Goal: Information Seeking & Learning: Learn about a topic

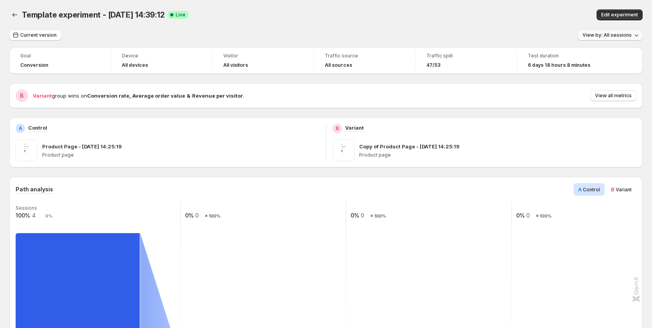
click at [595, 31] on button "View by: All sessions" at bounding box center [610, 35] width 65 height 11
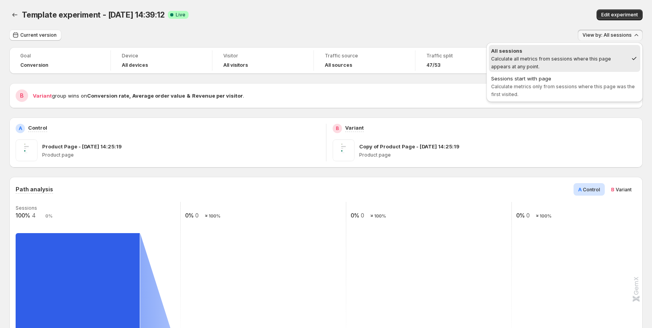
click at [454, 30] on div "Current version View by: All sessions" at bounding box center [326, 35] width 634 height 11
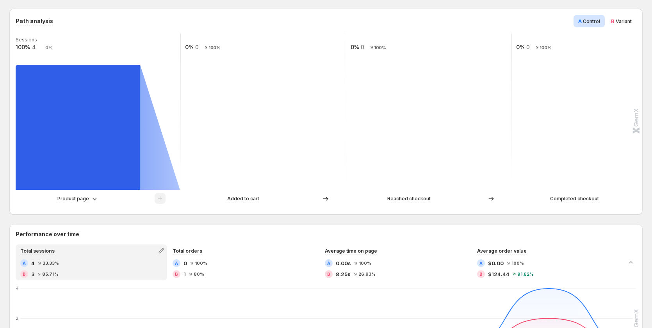
scroll to position [117, 0]
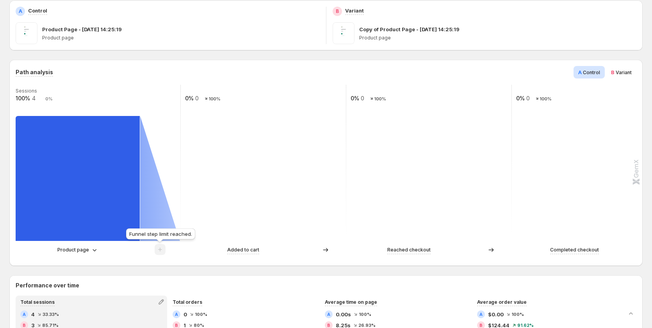
click at [157, 250] on span at bounding box center [160, 252] width 11 height 6
click at [82, 251] on p "Product page" at bounding box center [73, 250] width 32 height 8
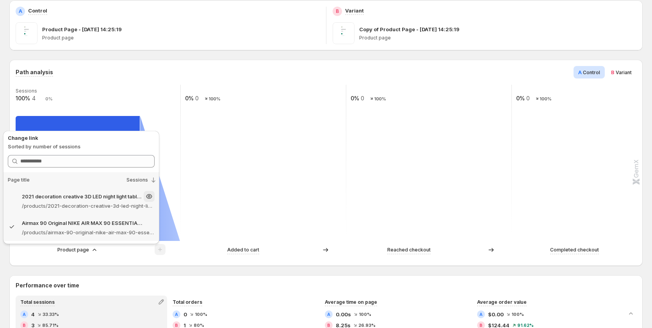
click at [76, 198] on p "2021 decoration creative 3D LED night light table lamp children bedroom child g…" at bounding box center [82, 197] width 120 height 8
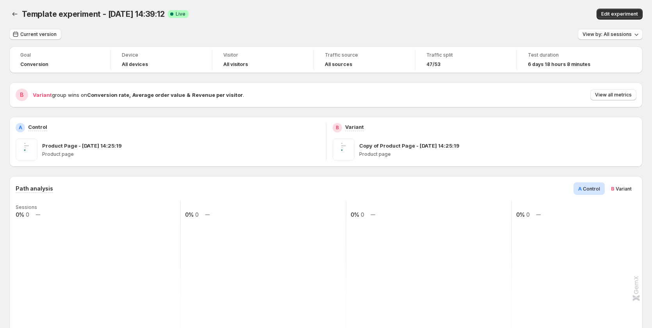
scroll to position [0, 0]
click at [620, 187] on span "Variant" at bounding box center [624, 190] width 16 height 6
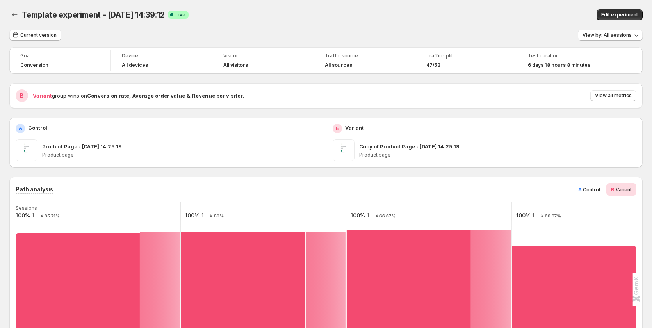
click at [582, 189] on span "A" at bounding box center [581, 189] width 4 height 6
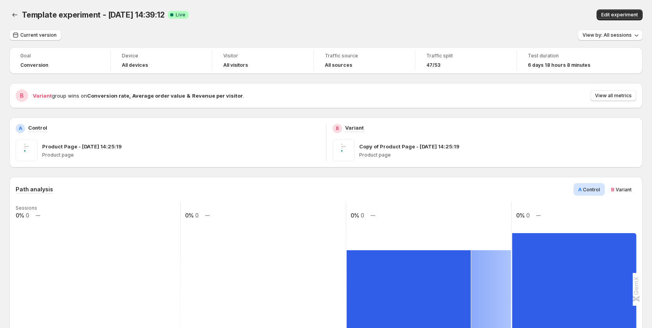
click at [619, 189] on span "B Variant" at bounding box center [621, 190] width 21 height 8
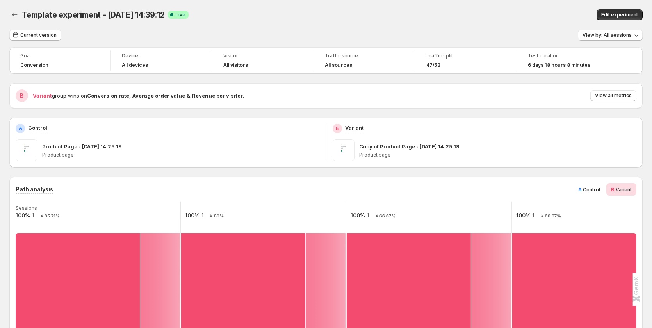
click at [591, 189] on span "Control" at bounding box center [591, 190] width 17 height 6
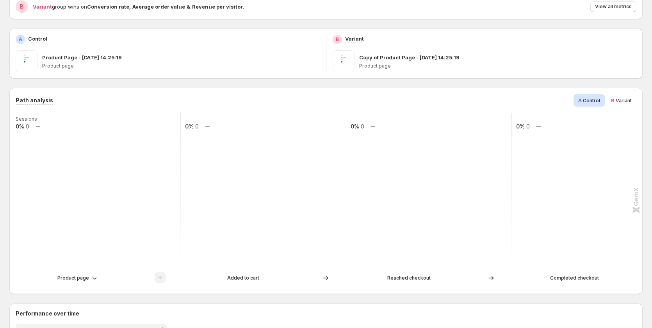
scroll to position [78, 0]
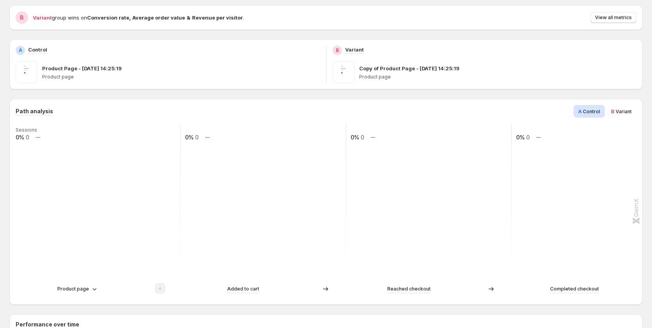
click at [625, 111] on span "Variant" at bounding box center [624, 112] width 16 height 6
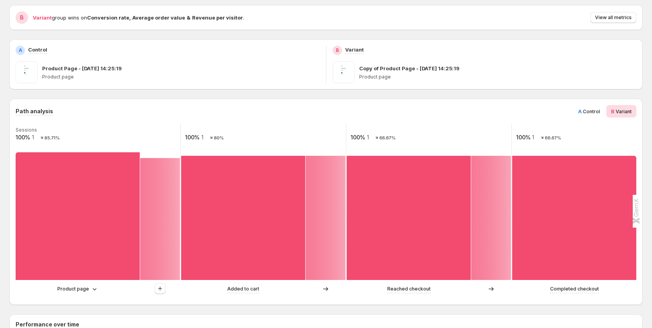
click at [593, 111] on span "Control" at bounding box center [591, 112] width 17 height 6
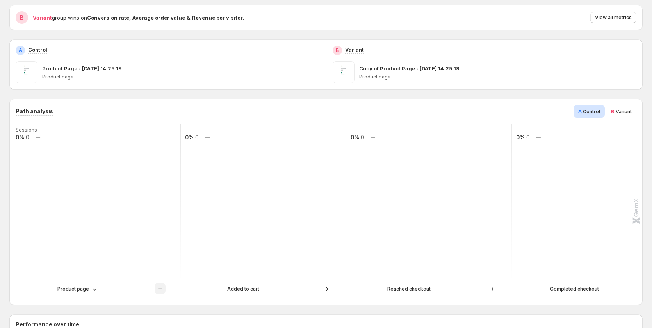
click at [615, 111] on span "B" at bounding box center [613, 111] width 4 height 6
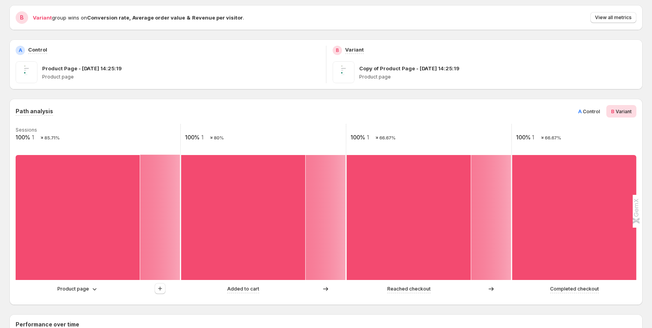
click at [591, 113] on span "Control" at bounding box center [591, 112] width 17 height 6
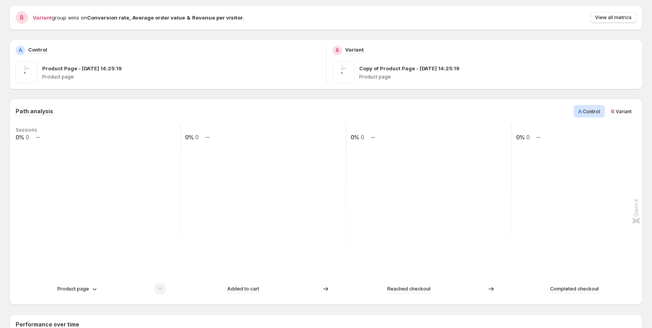
click at [618, 114] on span "B Variant" at bounding box center [621, 111] width 21 height 8
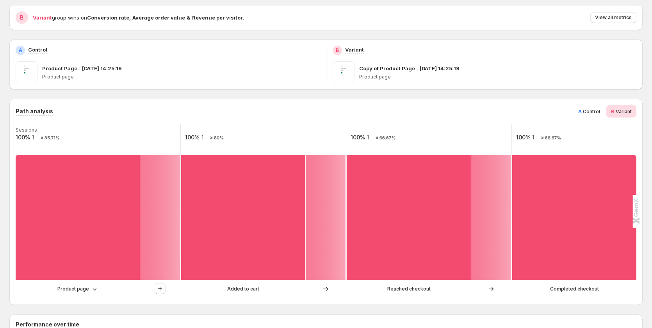
click at [591, 113] on span "Control" at bounding box center [591, 112] width 17 height 6
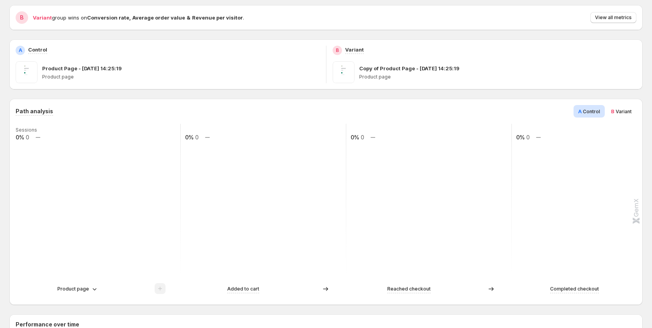
click at [621, 112] on span "Variant" at bounding box center [624, 112] width 16 height 6
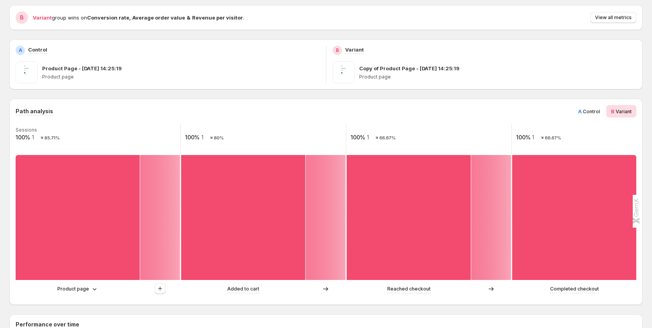
click at [597, 115] on span "A Control" at bounding box center [590, 111] width 22 height 8
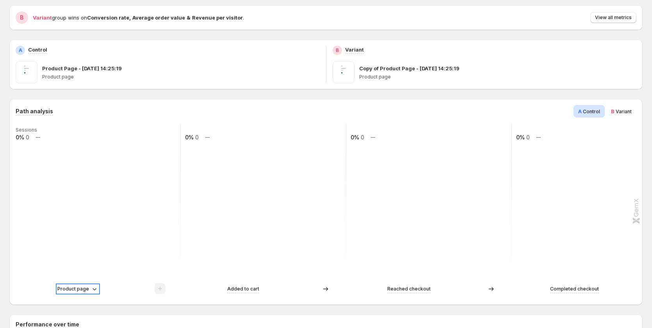
click at [89, 286] on div "Product page" at bounding box center [77, 289] width 41 height 8
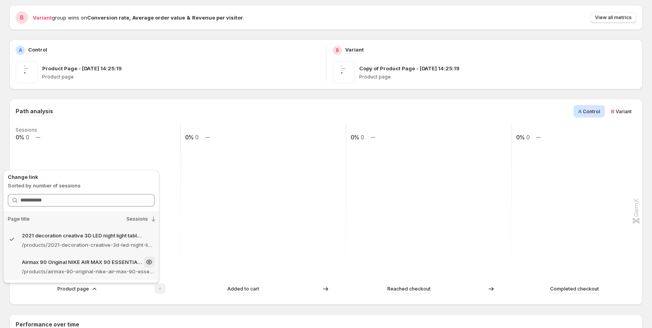
click at [98, 261] on p "Airmax 90 Original NIKE AIR MAX 90 ESSENTIAL men's Running Shoes Sport Outdoor …" at bounding box center [82, 262] width 120 height 8
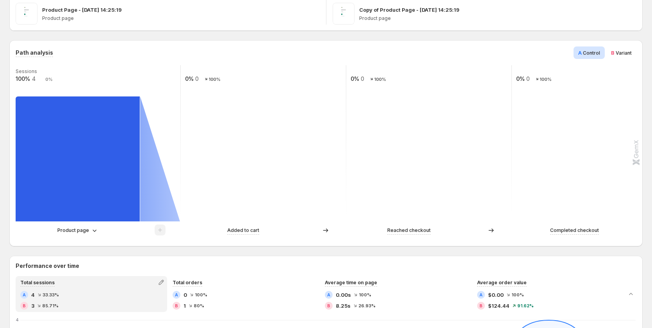
scroll to position [117, 0]
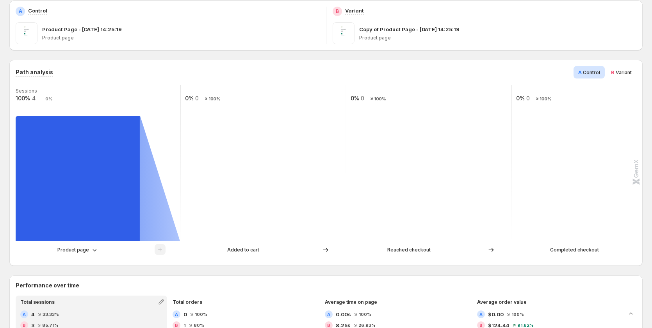
click at [625, 75] on span "Variant" at bounding box center [624, 73] width 16 height 6
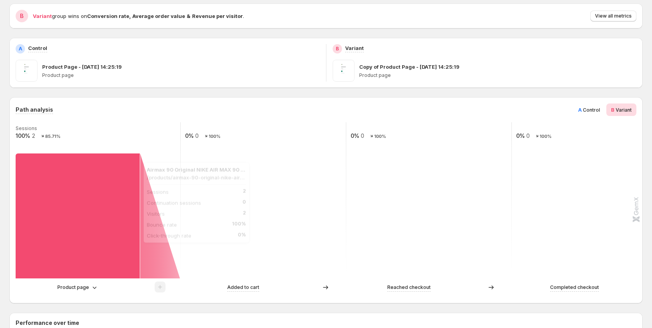
scroll to position [78, 0]
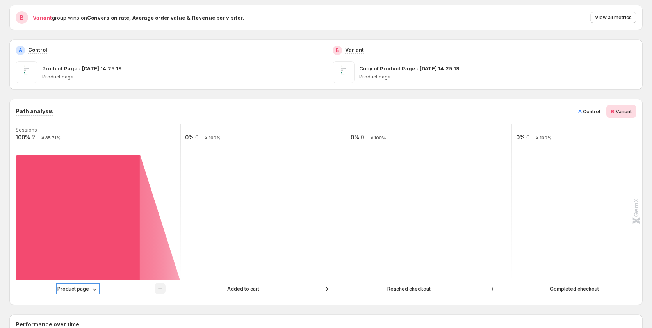
click at [85, 289] on p "Product page" at bounding box center [73, 289] width 32 height 8
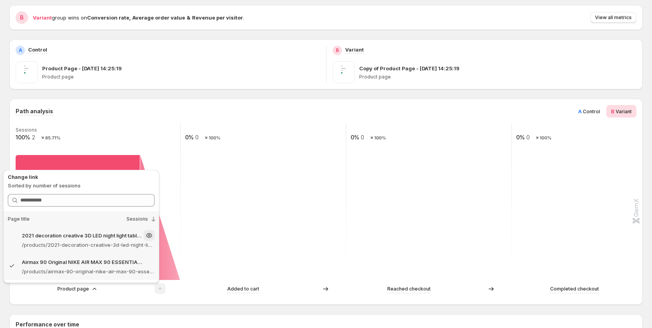
click at [91, 250] on div "2021 decoration creative 3D LED night light table lamp children bedroom child g…" at bounding box center [81, 240] width 156 height 27
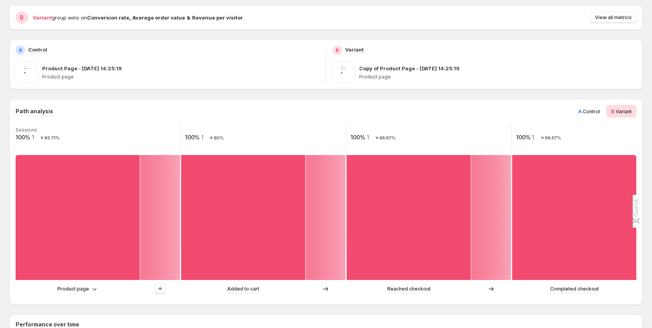
click at [598, 113] on span "Control" at bounding box center [591, 112] width 17 height 6
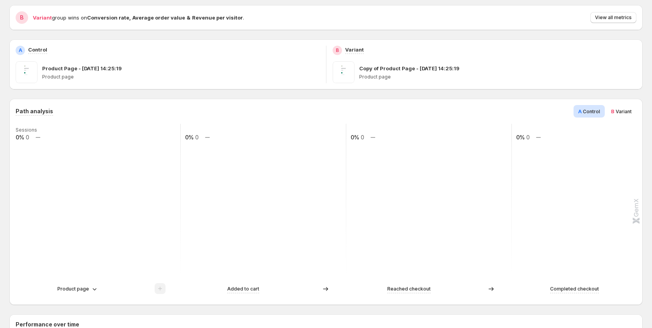
click at [623, 110] on span "Variant" at bounding box center [624, 112] width 16 height 6
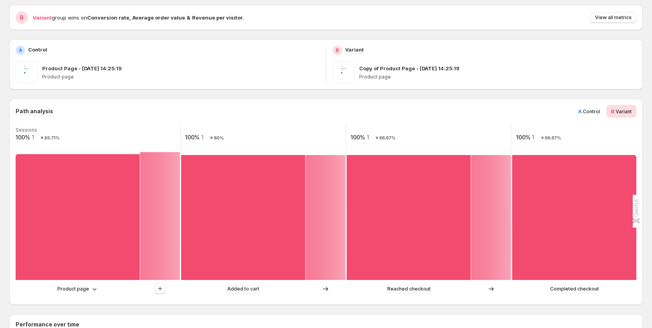
click at [591, 110] on span "Control" at bounding box center [591, 112] width 17 height 6
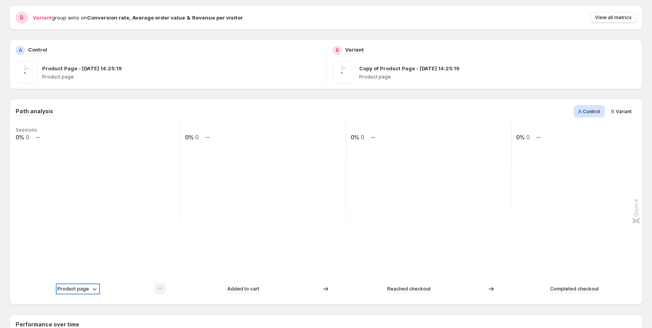
click at [81, 287] on p "Product page" at bounding box center [73, 289] width 32 height 8
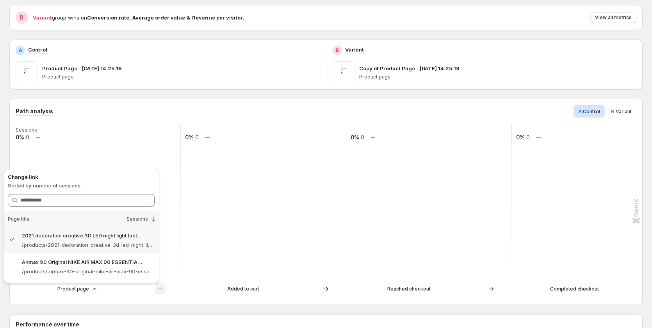
click at [352, 184] on rect at bounding box center [429, 202] width 166 height 156
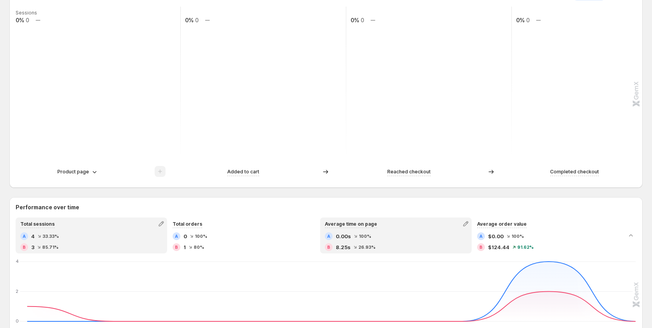
scroll to position [156, 0]
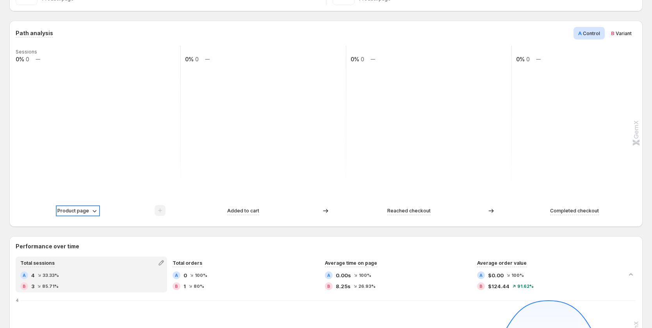
click at [78, 211] on p "Product page" at bounding box center [73, 211] width 32 height 8
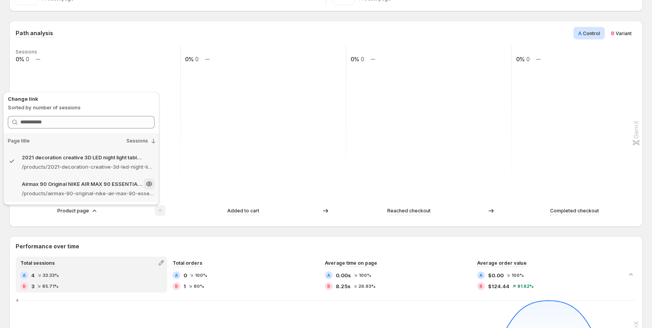
click at [83, 194] on p "/products/airmax-90-original-nike-air-max-90-essential-mens-running-shoes-sport…" at bounding box center [88, 193] width 133 height 8
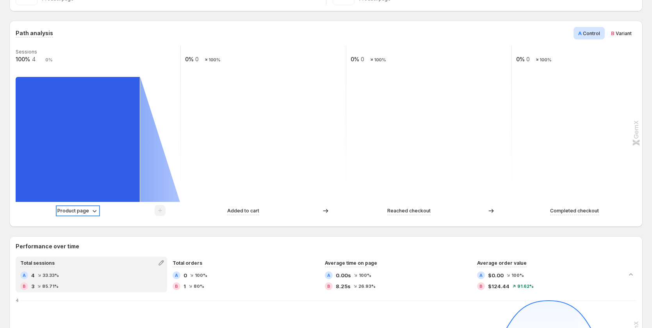
click at [81, 213] on p "Product page" at bounding box center [73, 211] width 32 height 8
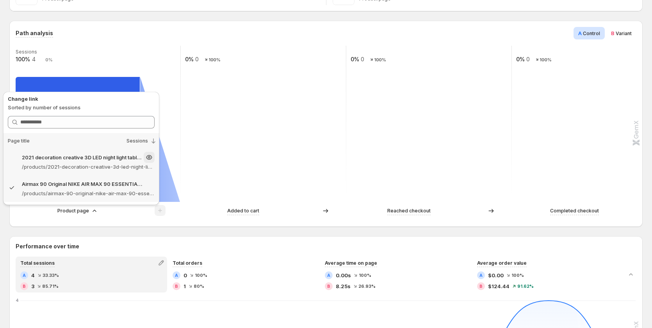
click at [84, 168] on p "/products/2021-decoration-creative-3d-led-night-light-table-lamp-children-bedro…" at bounding box center [88, 167] width 133 height 8
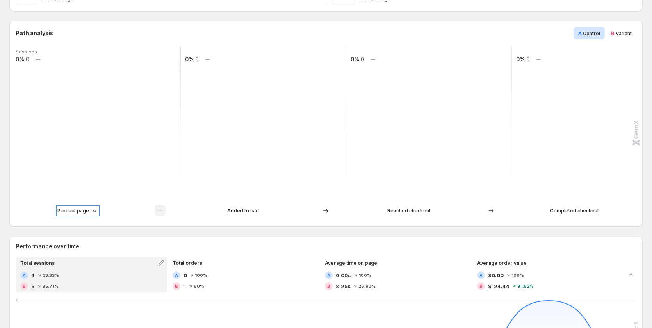
click at [84, 211] on p "Product page" at bounding box center [73, 211] width 32 height 8
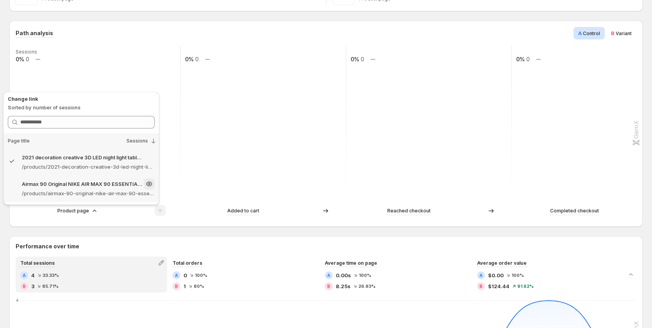
click at [74, 192] on p "/products/airmax-90-original-nike-air-max-90-essential-mens-running-shoes-sport…" at bounding box center [88, 193] width 133 height 8
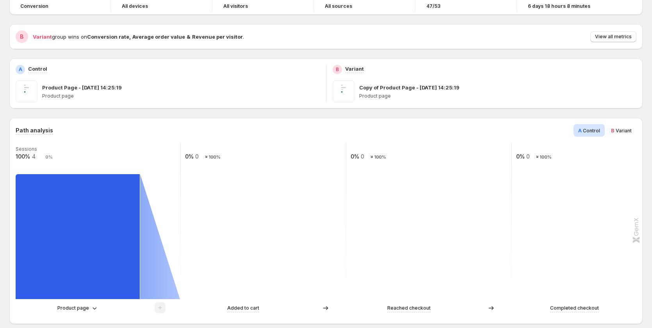
scroll to position [195, 0]
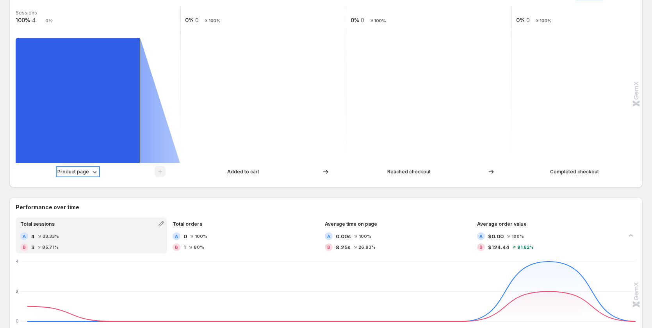
click at [76, 171] on p "Product page" at bounding box center [73, 172] width 32 height 8
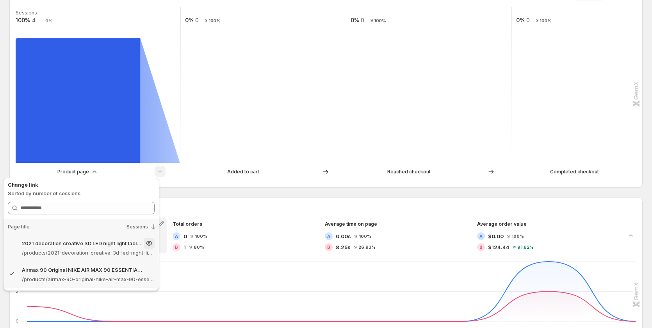
click at [72, 251] on p "/products/2021-decoration-creative-3d-led-night-light-table-lamp-children-bedro…" at bounding box center [88, 253] width 133 height 8
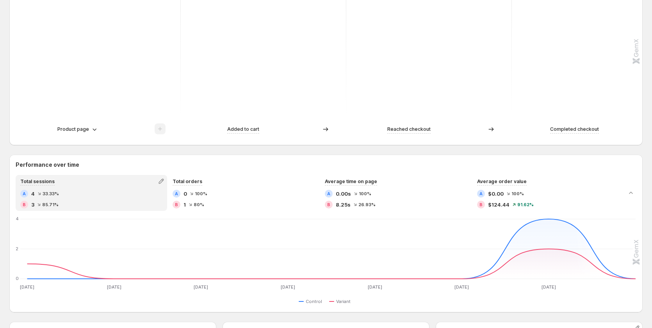
scroll to position [430, 0]
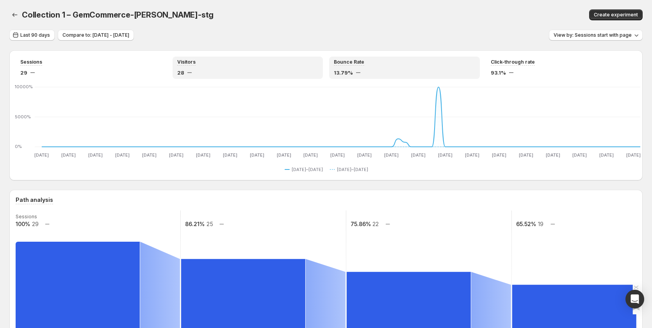
click at [244, 58] on div "Visitors 28" at bounding box center [248, 68] width 151 height 22
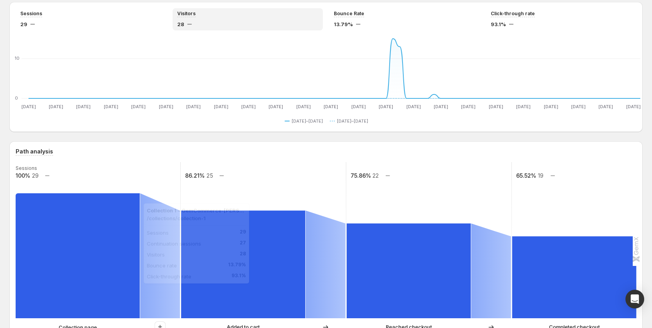
scroll to position [39, 0]
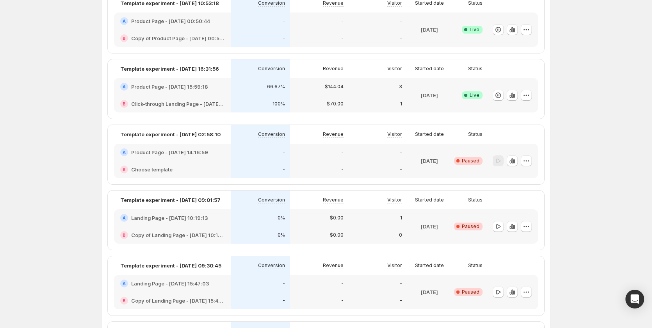
scroll to position [273, 0]
click at [217, 87] on div "A Product Page - [DATE] 15:59:18" at bounding box center [172, 87] width 105 height 8
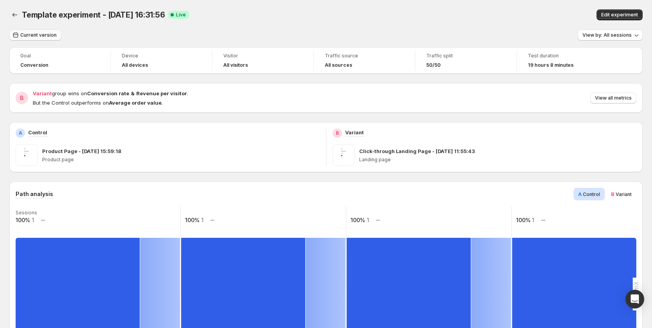
click at [30, 35] on span "Current version" at bounding box center [38, 35] width 36 height 6
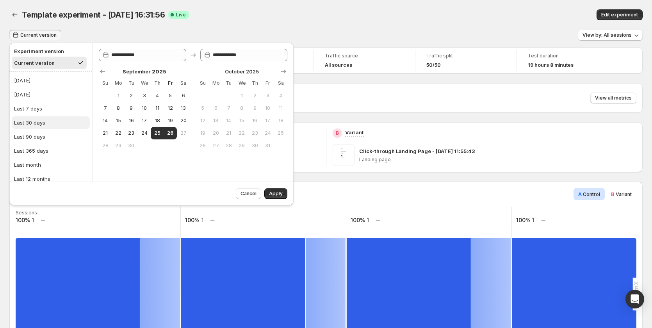
click at [41, 117] on button "Last 30 days" at bounding box center [51, 122] width 78 height 12
type input "**********"
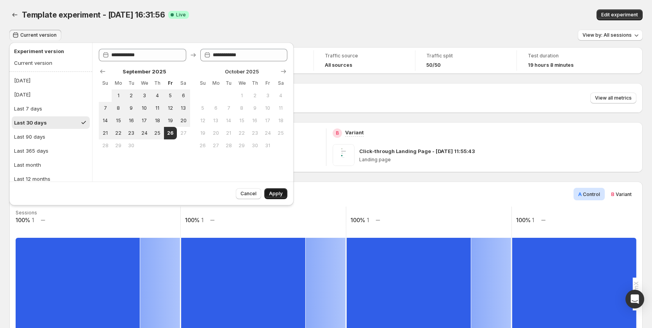
click at [274, 195] on span "Apply" at bounding box center [276, 194] width 14 height 6
